Goal: Communication & Community: Answer question/provide support

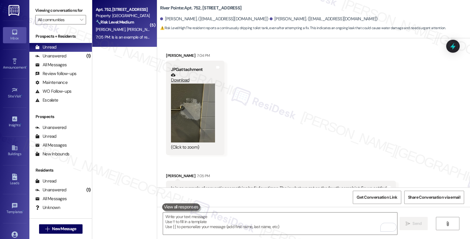
scroll to position [1230, 0]
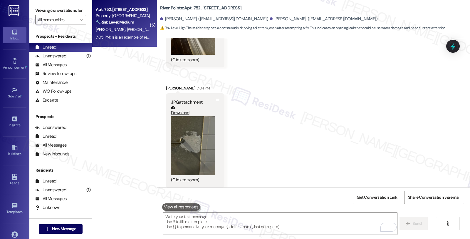
click at [198, 133] on button "Zoom image" at bounding box center [193, 145] width 44 height 59
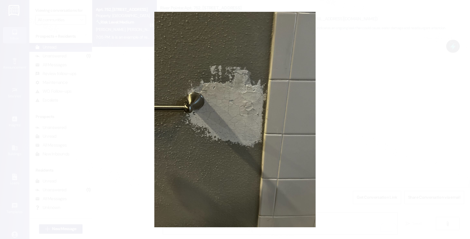
click at [351, 122] on button "Unzoom image" at bounding box center [235, 119] width 470 height 239
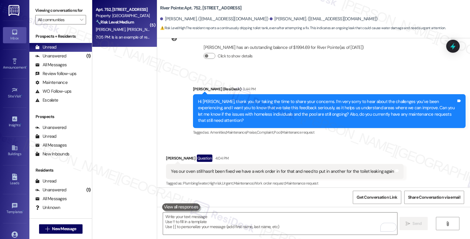
scroll to position [544, 0]
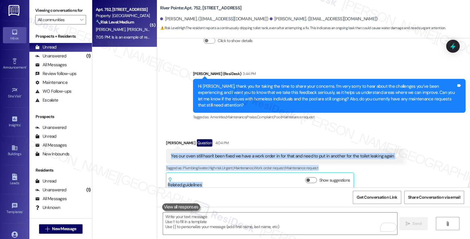
drag, startPoint x: 163, startPoint y: 158, endPoint x: 375, endPoint y: 185, distance: 213.4
click at [374, 183] on div "Lease started [DATE] 7:00 PM Announcement, sent via SMS [PERSON_NAME] (ResiDesk…" at bounding box center [313, 112] width 313 height 149
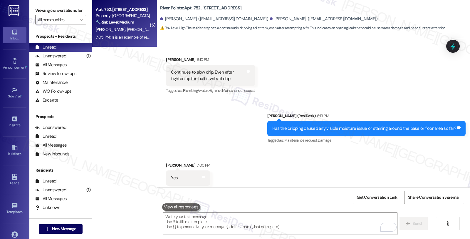
scroll to position [889, 0]
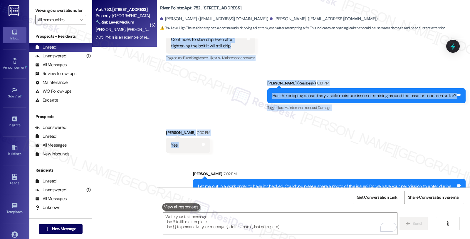
click at [214, 134] on div "Received via SMS [PERSON_NAME] 7:00 PM Yes Tags and notes" at bounding box center [313, 136] width 313 height 41
copy div "Yes our oven still hasn't been fixed we have a work order in for that and need …"
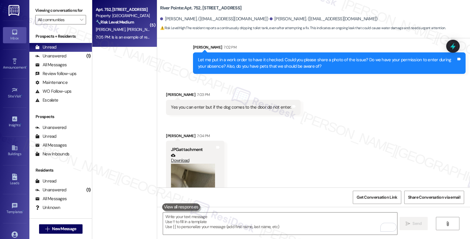
scroll to position [1034, 0]
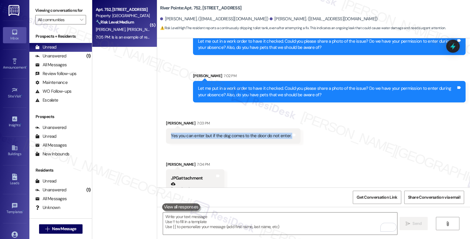
drag, startPoint x: 166, startPoint y: 123, endPoint x: 333, endPoint y: 126, distance: 167.3
copy div "Yes you can enter but if the dog comes to the door do not enter. Tags and notes…"
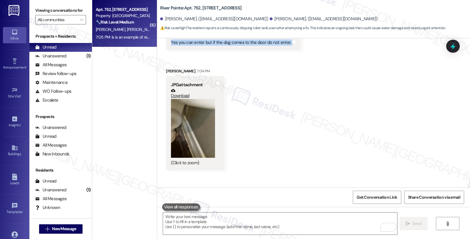
scroll to position [1165, 0]
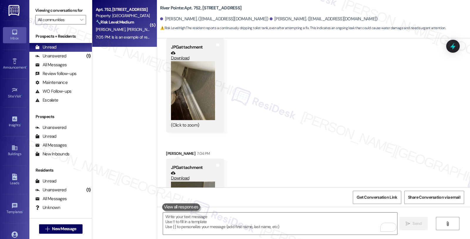
click at [196, 95] on button "Zoom image" at bounding box center [193, 90] width 44 height 59
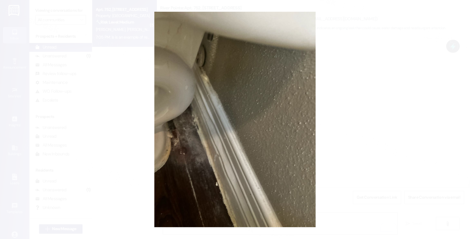
click at [453, 106] on button "Unzoom image" at bounding box center [235, 119] width 470 height 239
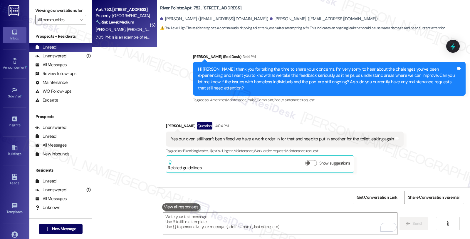
scroll to position [577, 0]
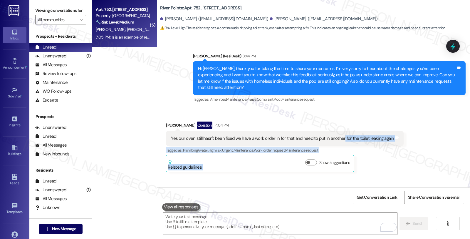
drag, startPoint x: 336, startPoint y: 124, endPoint x: 363, endPoint y: 178, distance: 59.8
click at [363, 178] on div "Lease started [DATE] 7:00 PM Announcement, sent via SMS [PERSON_NAME] (ResiDesk…" at bounding box center [313, 112] width 313 height 149
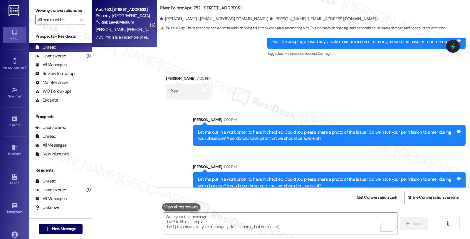
scroll to position [936, 0]
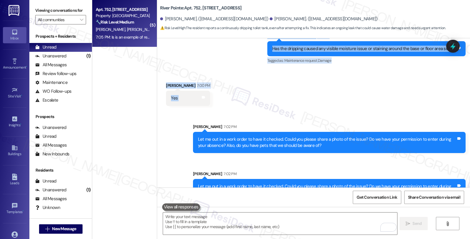
click at [221, 89] on div "Received via SMS [PERSON_NAME] 7:00 PM Yes Tags and notes" at bounding box center [313, 89] width 313 height 41
copy div "for the toilet leaking again Tags and notes Tagged as: Plumbing/water , Click t…"
click at [455, 48] on icon at bounding box center [453, 46] width 7 height 9
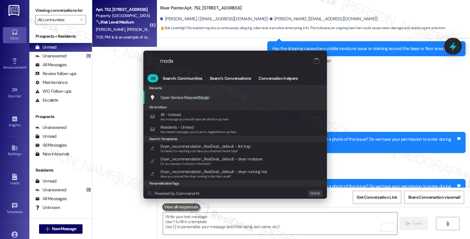
type input "modal"
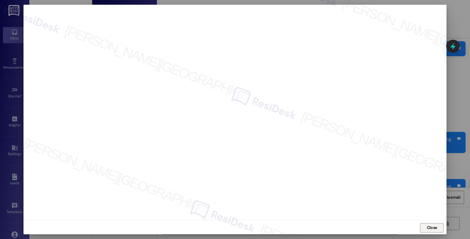
click at [431, 227] on span "Close" at bounding box center [432, 227] width 10 height 6
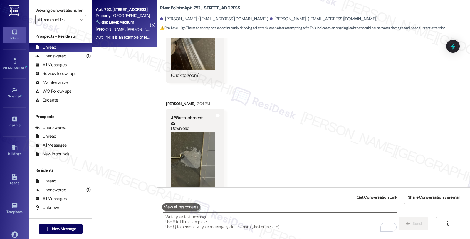
scroll to position [1263, 0]
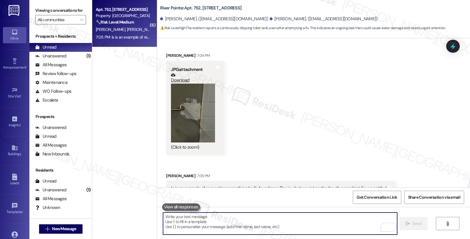
click at [236, 225] on textarea "To enrich screen reader interactions, please activate Accessibility in Grammarl…" at bounding box center [280, 223] width 234 height 22
paste textarea "282372"
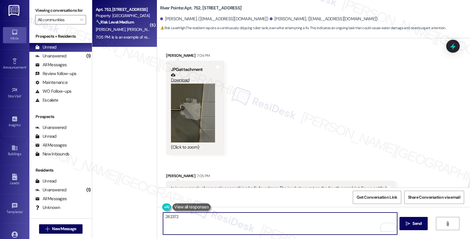
type textarea "282372"
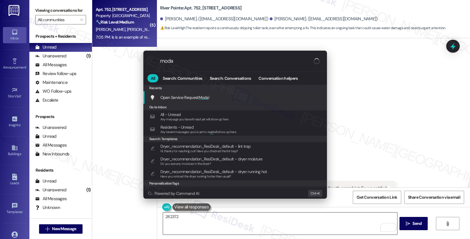
type input "modal"
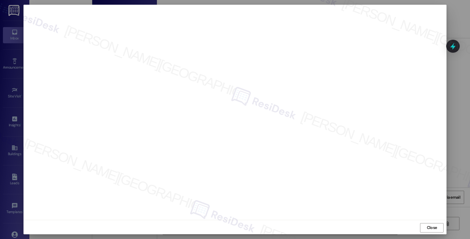
scroll to position [1, 0]
click at [428, 228] on span "Close" at bounding box center [432, 226] width 10 height 6
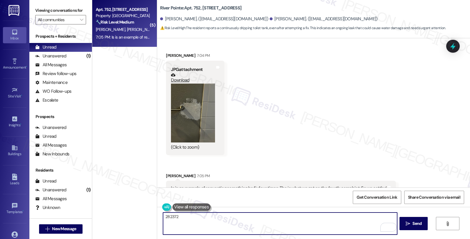
click at [198, 221] on textarea "282372" at bounding box center [280, 223] width 234 height 22
paste textarea "280,941"
type textarea "282372 280,941 (oven"
click at [456, 46] on icon at bounding box center [453, 46] width 7 height 9
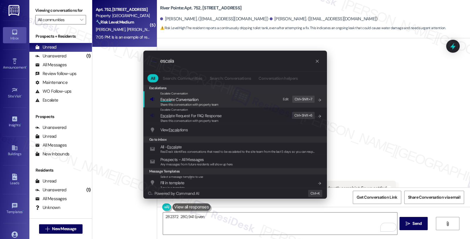
type input "escala"
click at [193, 104] on span "Share this conversation with property team" at bounding box center [190, 104] width 58 height 4
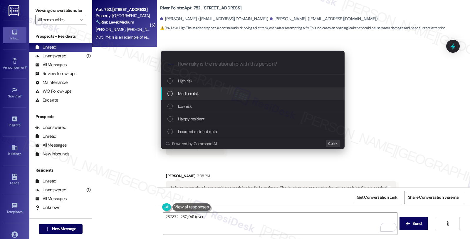
click at [192, 92] on span "Medium risk" at bounding box center [188, 93] width 21 height 6
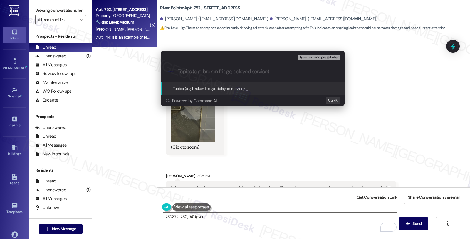
paste input "282372 280,941 (oven"
click at [205, 71] on input "282372 280,941 (oven" at bounding box center [255, 72] width 155 height 6
click at [236, 71] on input "282372 280941 (oven" at bounding box center [255, 72] width 155 height 6
drag, startPoint x: 194, startPoint y: 69, endPoint x: 223, endPoint y: 71, distance: 28.3
click at [196, 70] on input "282372 280941 (oven)" at bounding box center [255, 72] width 155 height 6
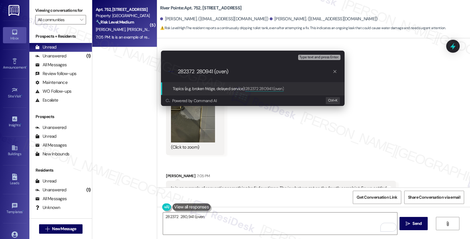
click at [198, 71] on input "282372 280941 (oven)" at bounding box center [255, 72] width 155 height 6
click at [215, 70] on input "282372 (toilet keack) #280941 (oven)" at bounding box center [255, 72] width 155 height 6
click at [179, 70] on input "282372 (toilet leak) #280941 (oven)" at bounding box center [255, 72] width 155 height 6
click at [178, 71] on input "282372 (toilet leak) #280941 (oven)" at bounding box center [255, 72] width 155 height 6
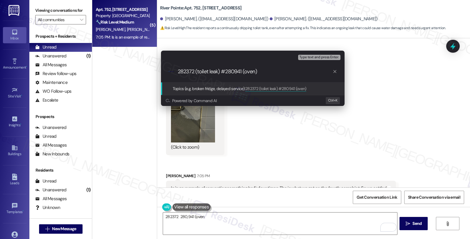
paste input "Work Order Filed by ResiDesk - WO #"
type input "Work Order Filed by ResiDesk - WO #282372 (toilet leak) #280941 (oven)"
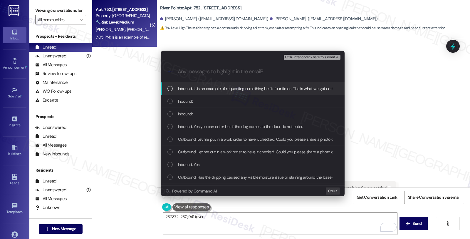
click at [195, 86] on span "Inbound: Is is an example of requesting something be fix four times. The is wha…" at bounding box center [284, 88] width 213 height 6
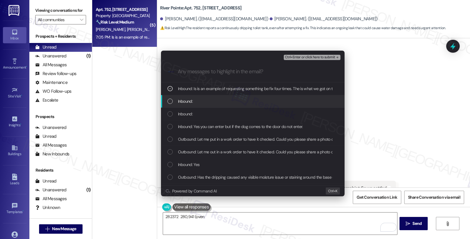
click at [190, 98] on span "Inbound:" at bounding box center [185, 101] width 15 height 6
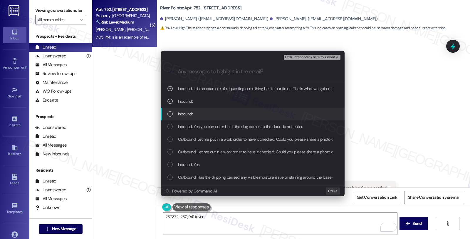
click at [190, 116] on span "Inbound:" at bounding box center [185, 114] width 15 height 6
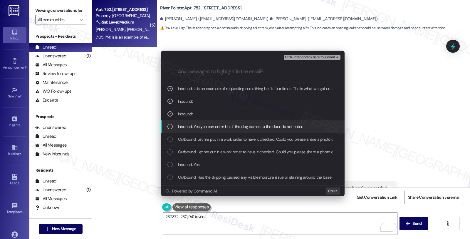
click at [190, 123] on span "Inbound: Yes you can enter but if the dog comes to the door do not enter." at bounding box center [240, 126] width 125 height 6
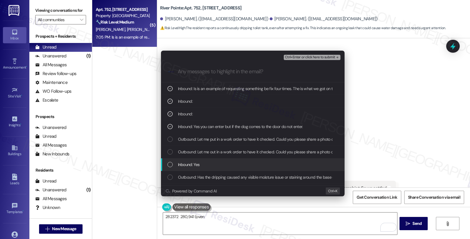
click at [193, 165] on span "Inbound: Yes" at bounding box center [189, 164] width 22 height 6
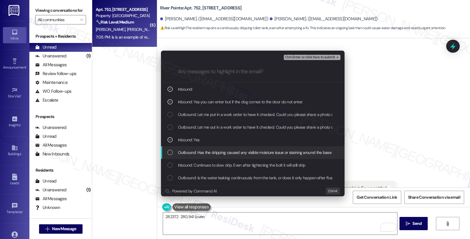
scroll to position [33, 0]
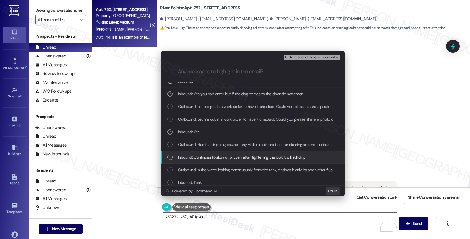
click at [201, 155] on span "Inbound: Continues to slow drip. Even after tightening the bolt it will still d…" at bounding box center [242, 157] width 128 height 6
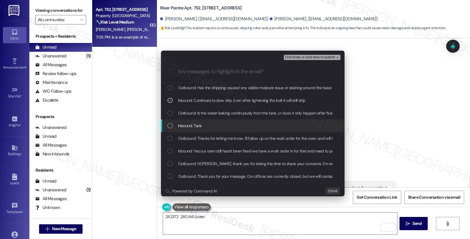
scroll to position [98, 0]
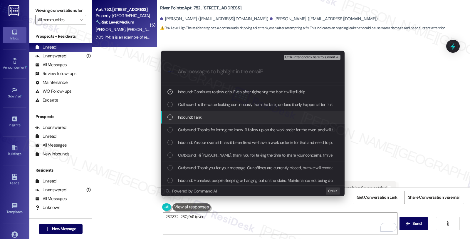
click at [205, 117] on div "Inbound: Tank" at bounding box center [254, 117] width 172 height 6
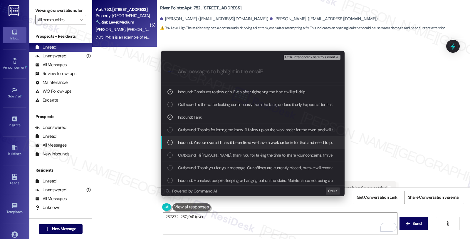
click at [207, 138] on div "Inbound: Yes our oven still hasn't been fixed we have a work order in for that …" at bounding box center [253, 142] width 184 height 13
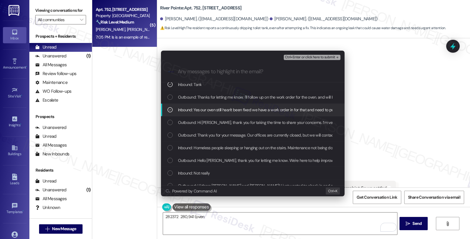
click at [321, 58] on span "Ctrl+Enter or click here to submit" at bounding box center [310, 57] width 50 height 4
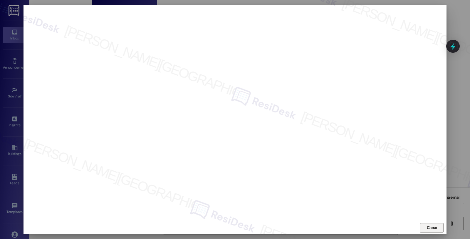
click at [427, 228] on span "Close" at bounding box center [432, 227] width 10 height 6
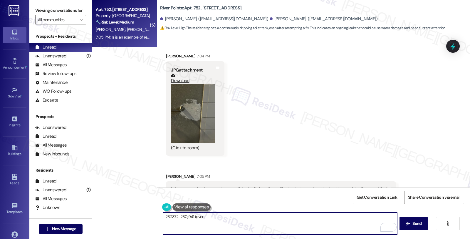
scroll to position [1263, 0]
click at [183, 108] on button "Zoom image" at bounding box center [193, 113] width 44 height 59
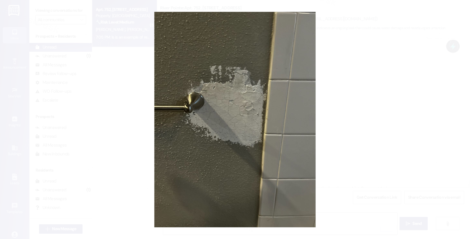
click at [337, 99] on button "Unzoom image" at bounding box center [235, 119] width 470 height 239
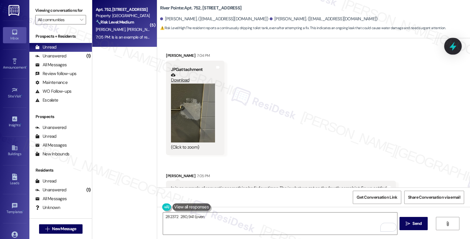
click at [451, 39] on div at bounding box center [454, 46] width 18 height 17
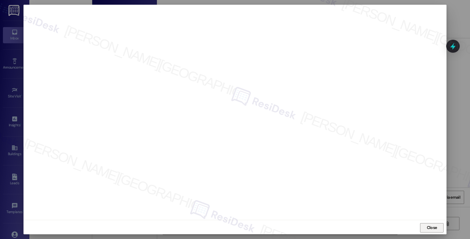
click at [429, 224] on span "Close" at bounding box center [432, 227] width 10 height 6
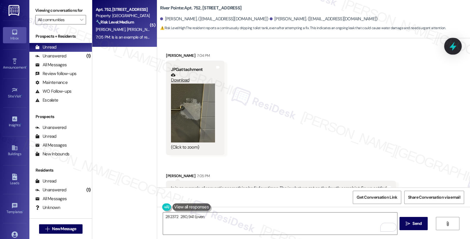
click at [451, 48] on icon at bounding box center [453, 46] width 10 height 10
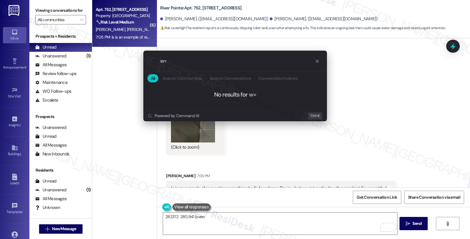
type input "w"
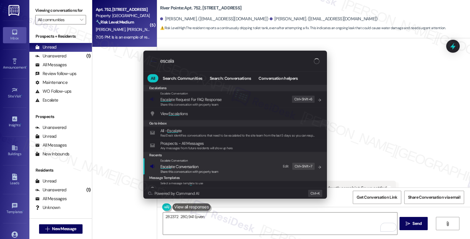
type input "escala"
click at [187, 163] on span "Escala te Conversation" at bounding box center [180, 166] width 38 height 6
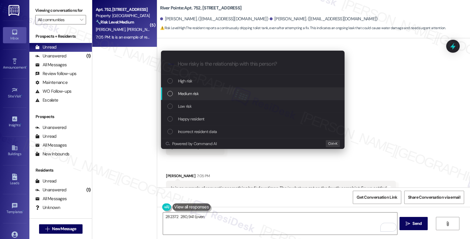
click at [198, 91] on span "Medium risk" at bounding box center [188, 93] width 21 height 6
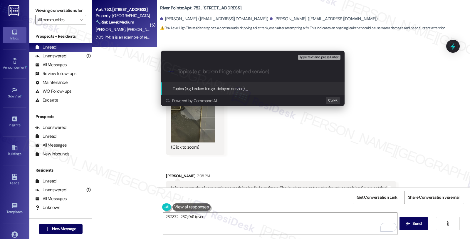
paste input "Work Order Filed by ResiDesk - WO #282372 (toilet leak) #280941 (oven)"
type input "Work Order Filed by ResiDesk - WO #282372 (toilet leak) #280941 (oven)"
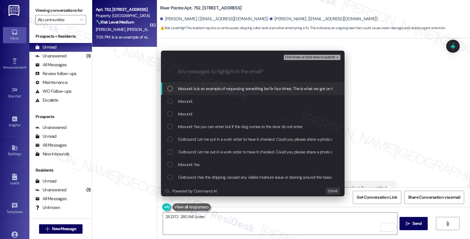
scroll to position [0, 0]
click at [193, 86] on span "Inbound: Is is an example of requesting something be fix four times. The is wha…" at bounding box center [284, 88] width 213 height 6
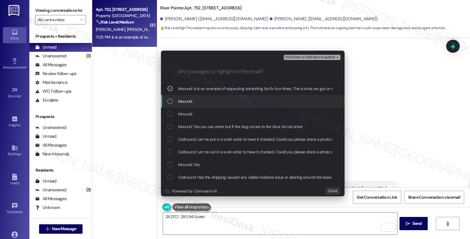
click at [192, 103] on span "Inbound:" at bounding box center [185, 101] width 15 height 6
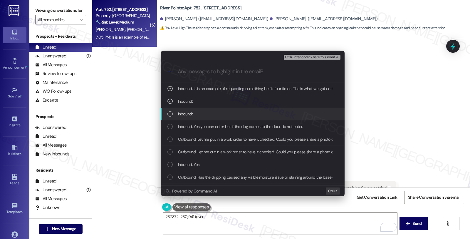
click at [192, 114] on span "Inbound:" at bounding box center [185, 114] width 15 height 6
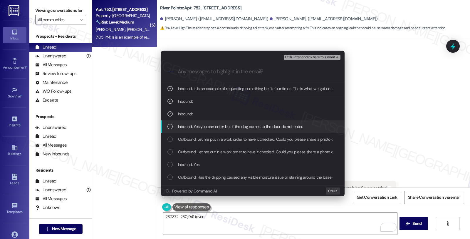
click at [195, 128] on span "Inbound: Yes you can enter but if the dog comes to the door do not enter." at bounding box center [240, 126] width 125 height 6
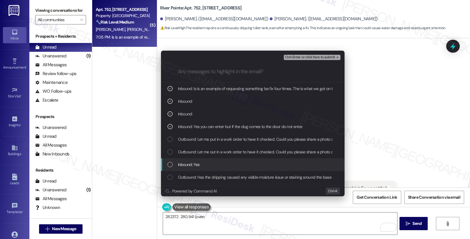
click at [192, 164] on span "Inbound: Yes" at bounding box center [189, 164] width 22 height 6
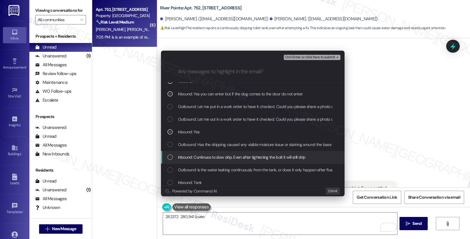
click at [201, 156] on span "Inbound: Continues to slow drip. Even after tightening the bolt it will still d…" at bounding box center [242, 157] width 128 height 6
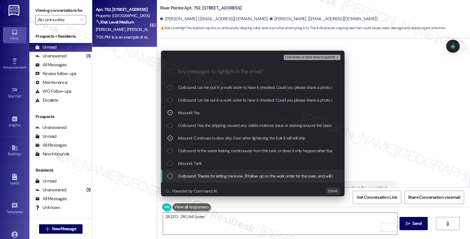
scroll to position [98, 0]
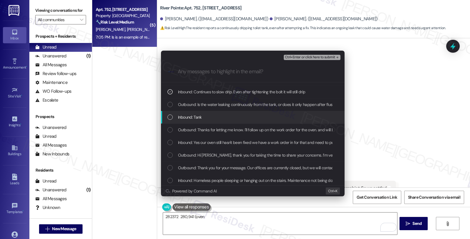
click at [197, 117] on span "Inbound: Tank" at bounding box center [190, 117] width 24 height 6
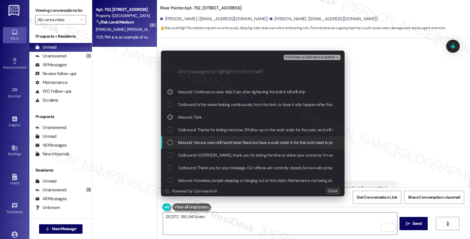
click at [200, 143] on span "Inbound: Yes our oven still hasn't been fixed we have a work order in for that …" at bounding box center [288, 142] width 220 height 6
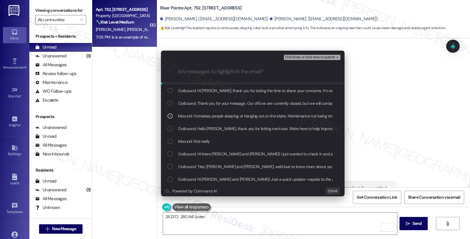
scroll to position [163, 0]
click at [304, 58] on span "Ctrl+Enter or click here to submit" at bounding box center [310, 57] width 50 height 4
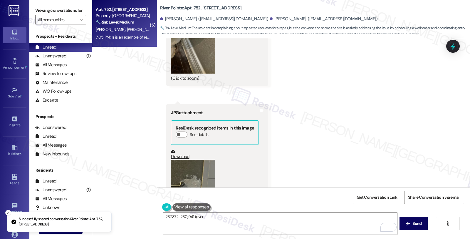
scroll to position [1263, 0]
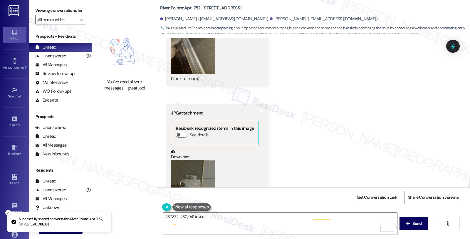
click at [163, 216] on textarea "Hi {{first_name}}, I understand the toilet is still dripping even after tighten…" at bounding box center [280, 223] width 234 height 22
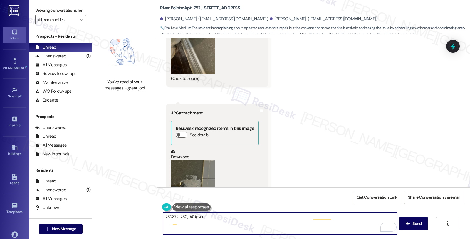
click at [163, 217] on textarea "Hi {{first_name}}, I understand the toilet is still dripping even after tighten…" at bounding box center [280, 223] width 234 height 22
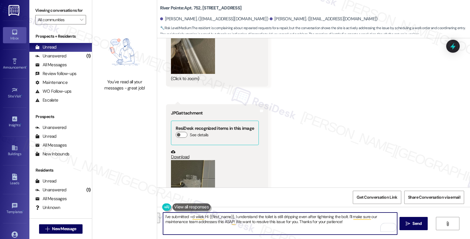
drag, startPoint x: 187, startPoint y: 216, endPoint x: 353, endPoint y: 221, distance: 166.5
click at [353, 221] on textarea "I've submitted =d wkek Hi {{first_name}}, I understand the toilet is still drip…" at bounding box center [280, 223] width 234 height 22
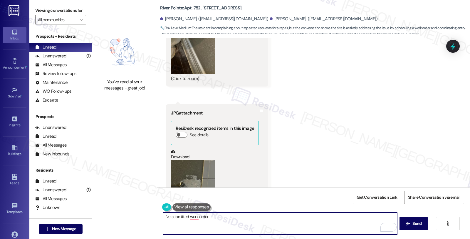
paste textarea "WO #282372 (toilet leak)"
click at [211, 213] on textarea "I've submitted a work order WO #282372 (toilet leak)" at bounding box center [280, 223] width 234 height 22
click at [264, 217] on textarea "I've submitted a work order #282372 (toilet leak)" at bounding box center [280, 223] width 234 height 22
click at [259, 216] on textarea "I've submitted a work order #282372 (toilet leak) and dollow up" at bounding box center [280, 223] width 234 height 22
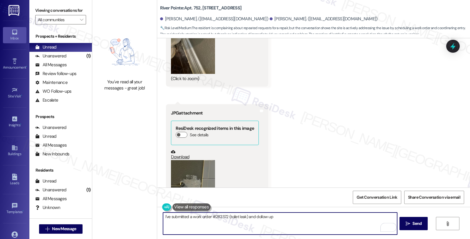
click at [259, 216] on textarea "I've submitted a work order #282372 (toilet leak) and dollow up" at bounding box center [280, 223] width 234 height 22
click at [281, 218] on textarea "I've submitted a work order #282372 (toilet leak) and followed up" at bounding box center [280, 223] width 234 height 22
paste textarea "#280941 (oven)"
click at [280, 215] on textarea "I've submitted a work order #282372 (toilet leak) and followed up on #280941 (o…" at bounding box center [280, 223] width 234 height 22
click at [309, 215] on textarea "I've submitted a work order #282372 (toilet leak) and followed up on #280941 (o…" at bounding box center [280, 223] width 234 height 22
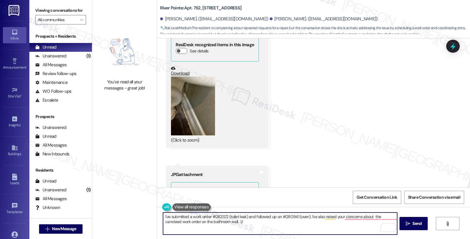
scroll to position [1197, 0]
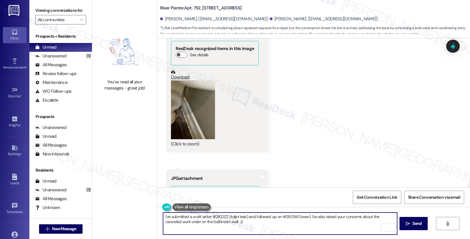
drag, startPoint x: 218, startPoint y: 221, endPoint x: 245, endPoint y: 223, distance: 26.8
click at [245, 223] on textarea "I've submitted a work order #282372 (toilet leak) and followed up on #280941 (o…" at bounding box center [280, 223] width 234 height 22
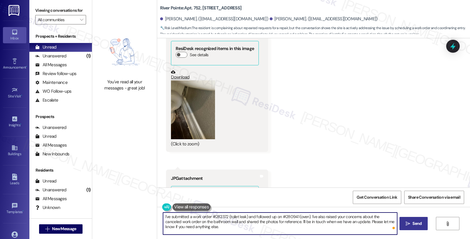
type textarea "I've submitted a work order #282372 (toilet leak) and followed up on #280941 (o…"
click at [416, 222] on span "Send" at bounding box center [417, 223] width 9 height 6
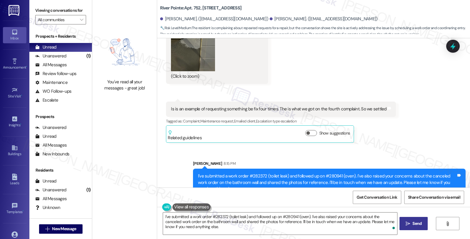
scroll to position [1411, 0]
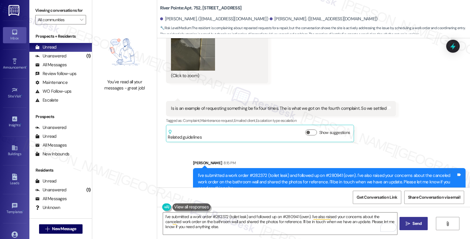
click at [278, 195] on div "Get Conversation Link Share Conversation via email" at bounding box center [313, 196] width 313 height 19
